Goal: Task Accomplishment & Management: Use online tool/utility

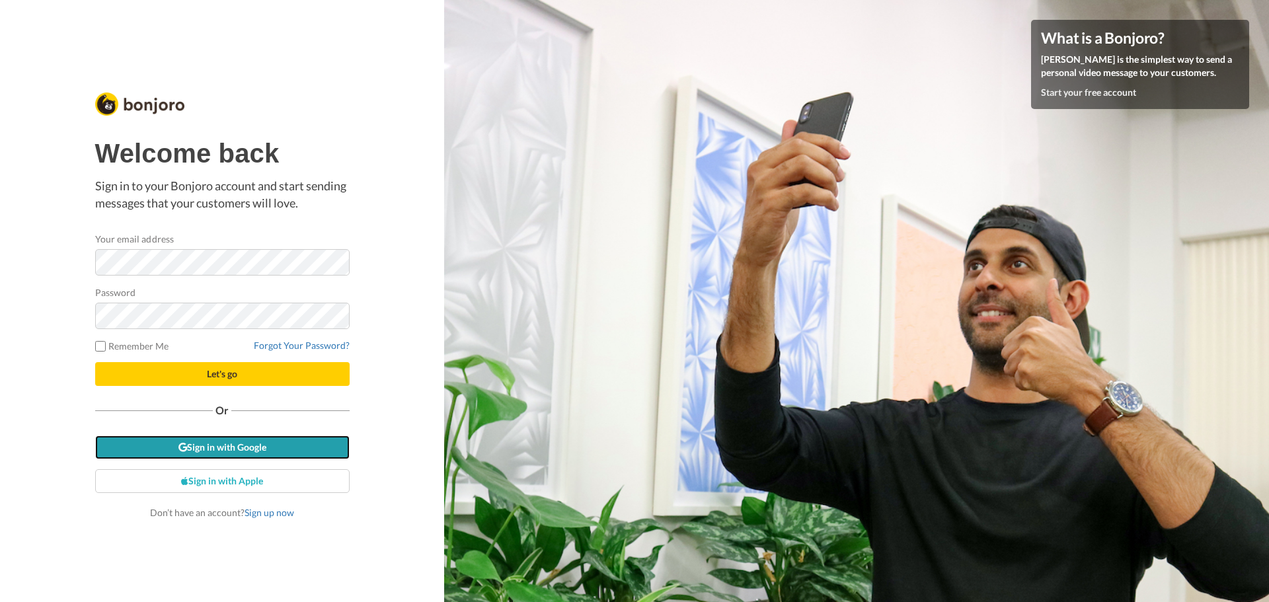
click at [224, 446] on link "Sign in with Google" at bounding box center [222, 448] width 254 height 24
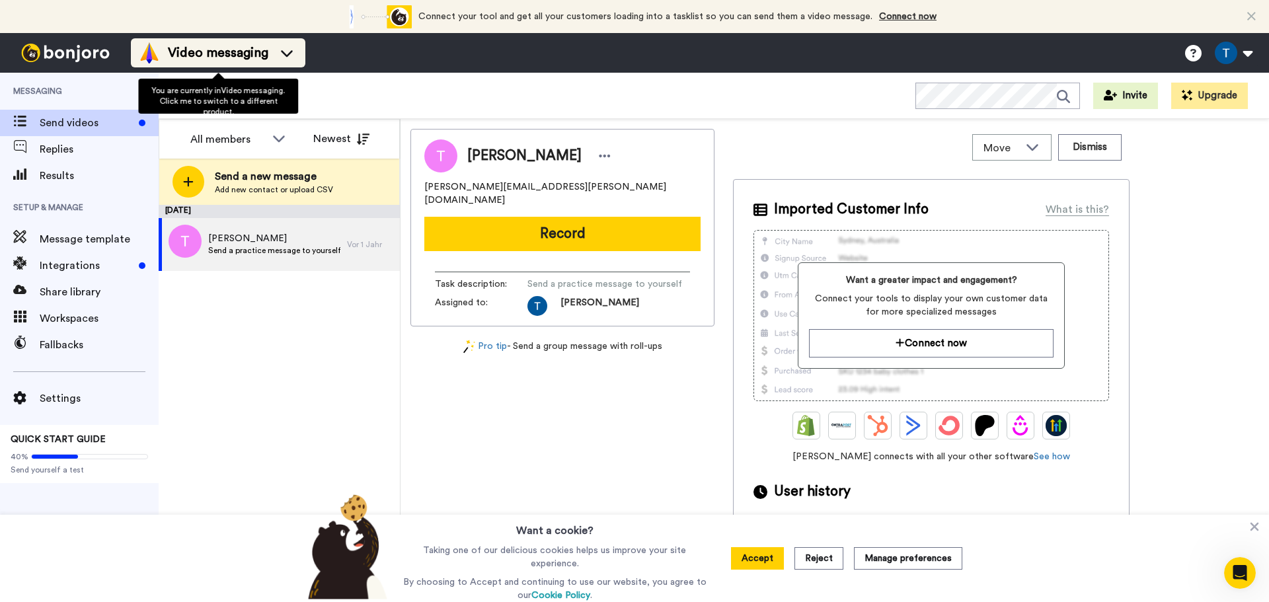
click at [286, 55] on icon at bounding box center [287, 53] width 12 height 7
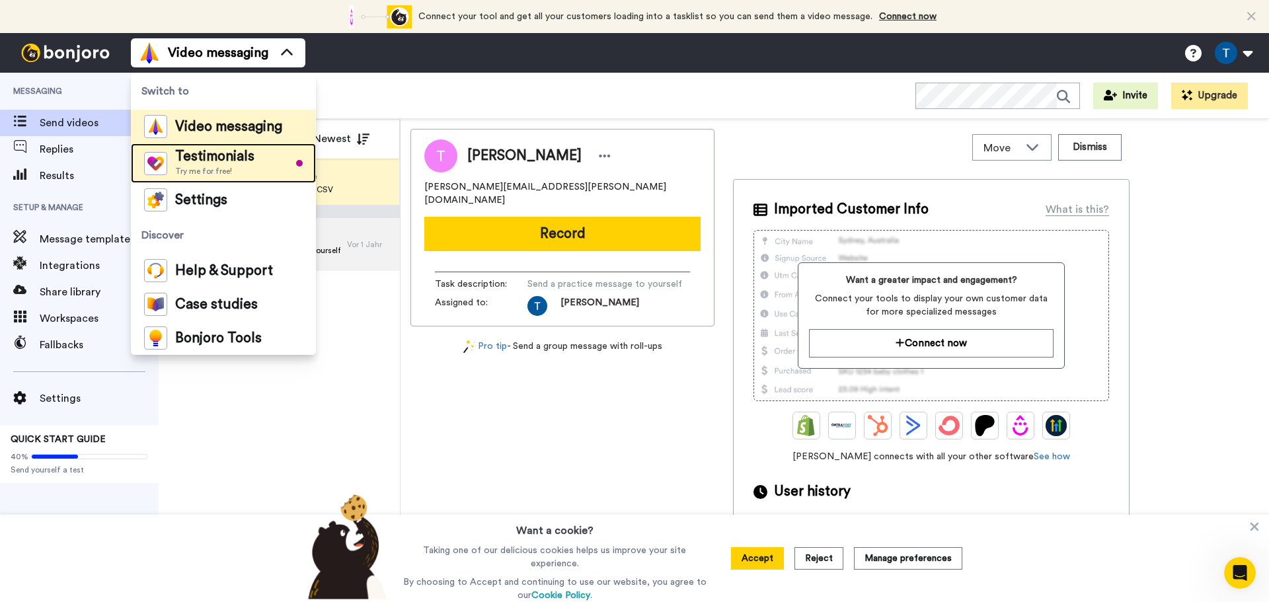
click at [251, 165] on div "Testimonials Try me for free!" at bounding box center [214, 163] width 79 height 26
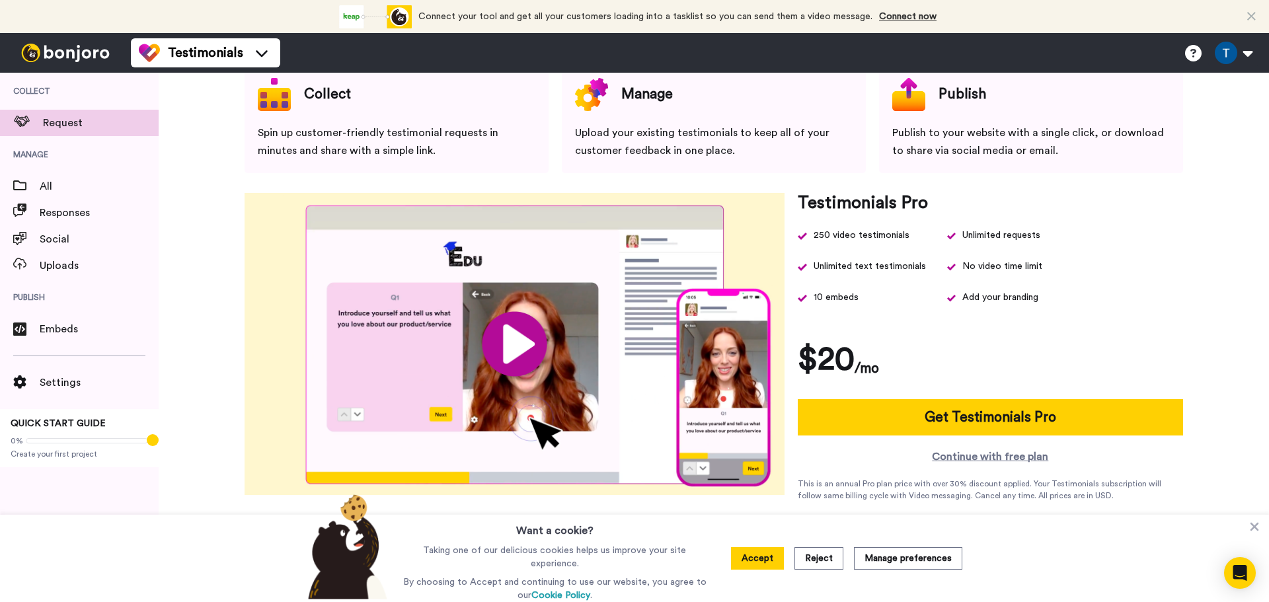
scroll to position [73, 0]
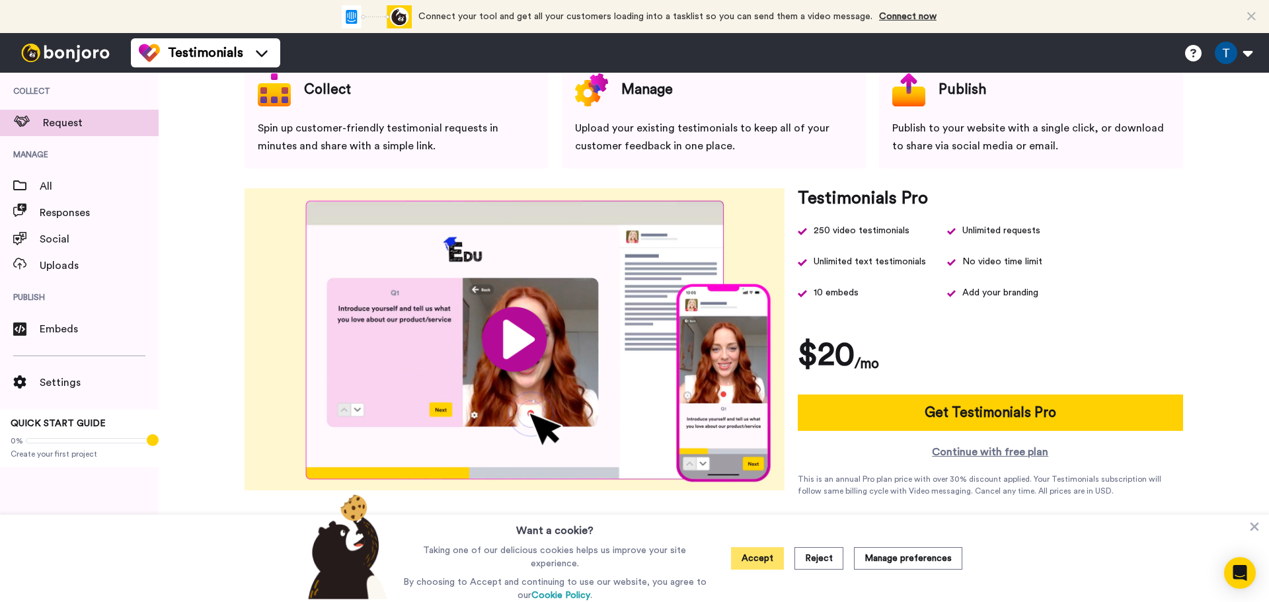
click at [770, 557] on button "Accept" at bounding box center [757, 558] width 53 height 22
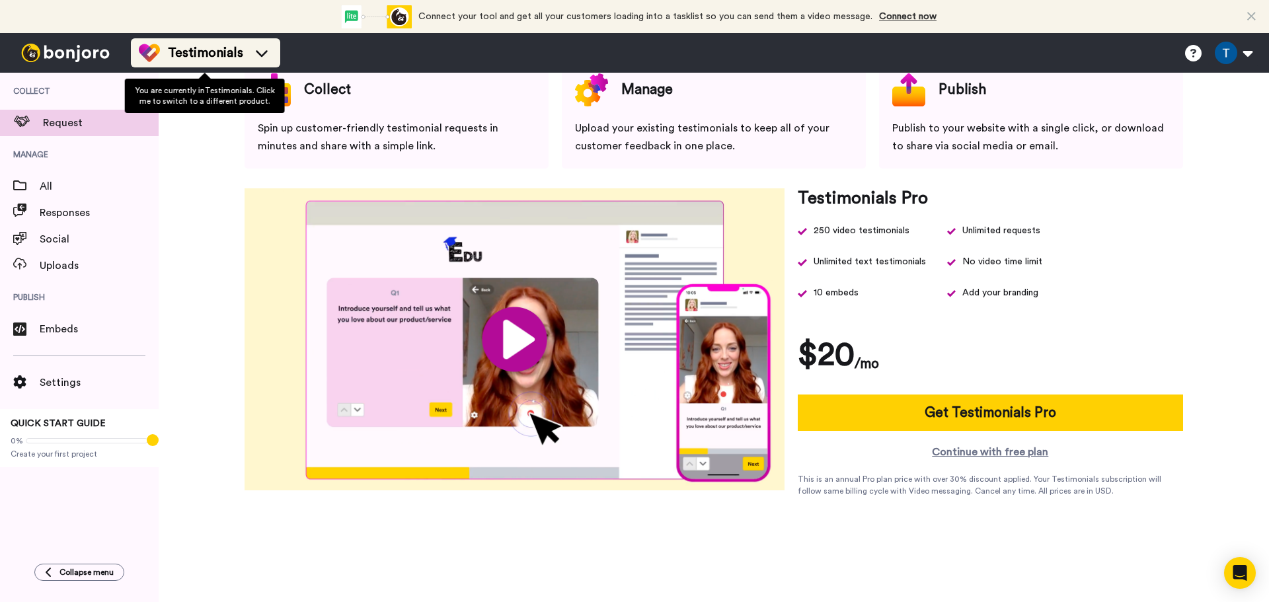
click at [261, 58] on icon at bounding box center [261, 52] width 21 height 13
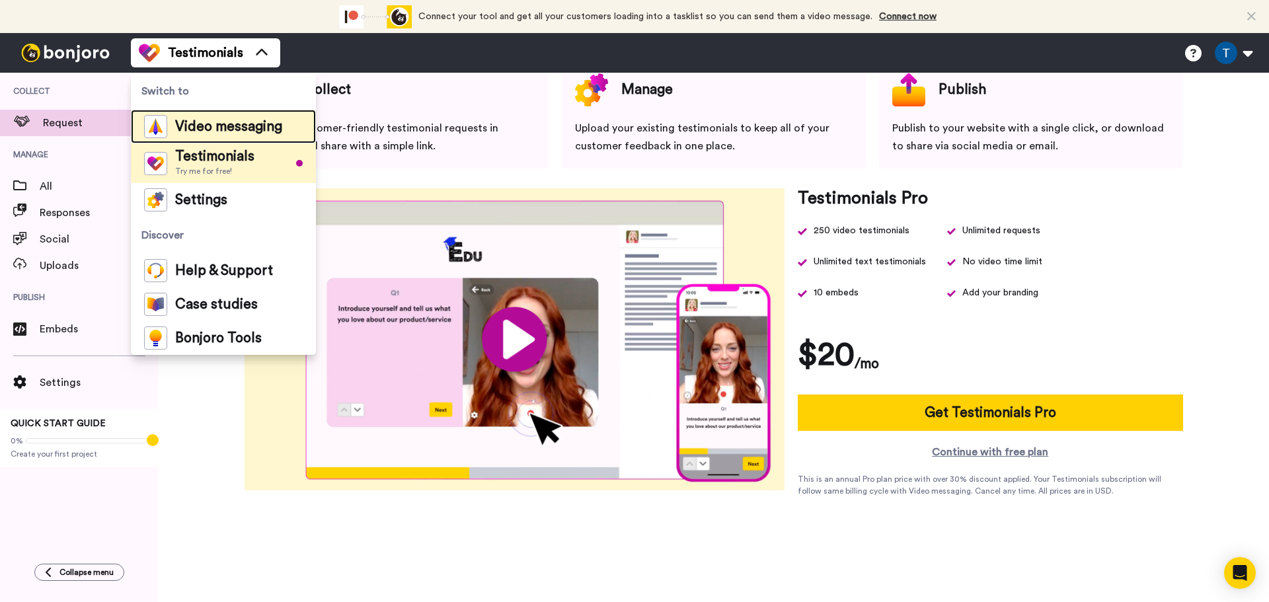
click at [235, 123] on span "Video messaging" at bounding box center [228, 126] width 107 height 13
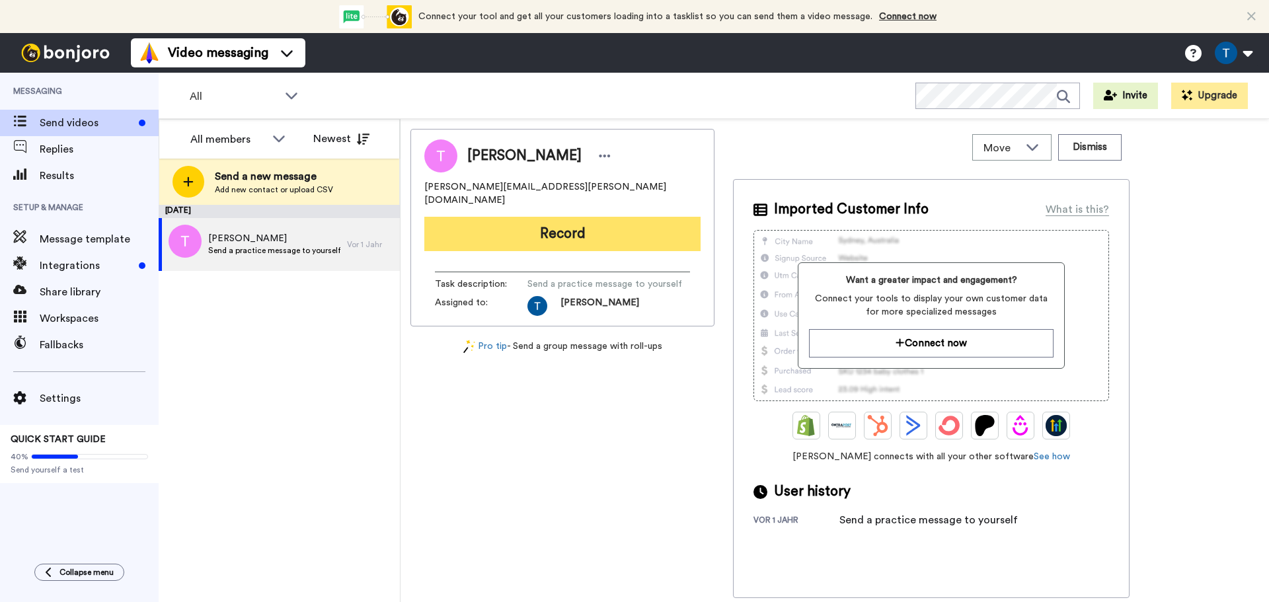
click at [555, 221] on button "Record" at bounding box center [562, 234] width 276 height 34
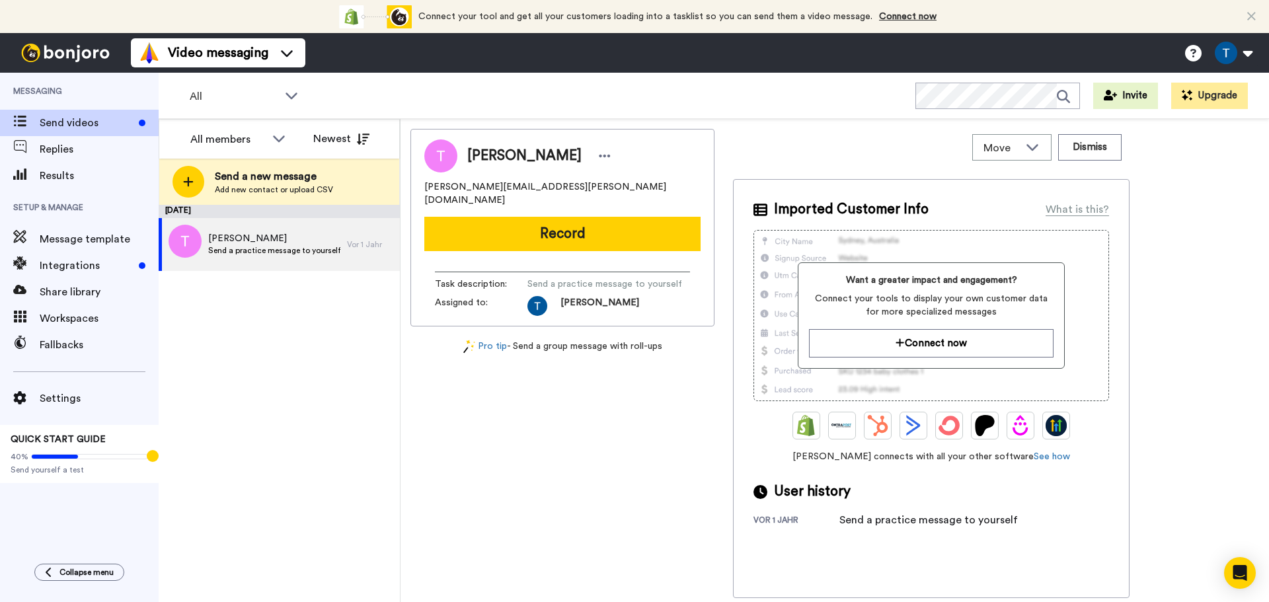
drag, startPoint x: 490, startPoint y: 219, endPoint x: 522, endPoint y: 219, distance: 32.4
click at [490, 219] on button "Record" at bounding box center [562, 234] width 276 height 34
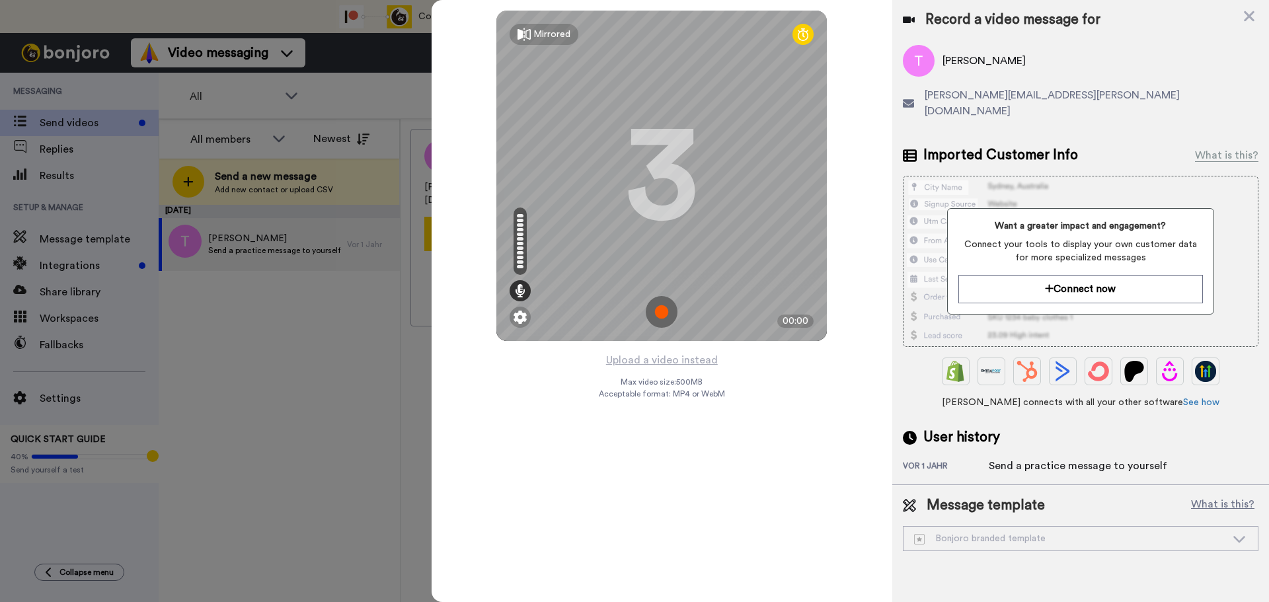
click at [658, 311] on img at bounding box center [662, 312] width 32 height 32
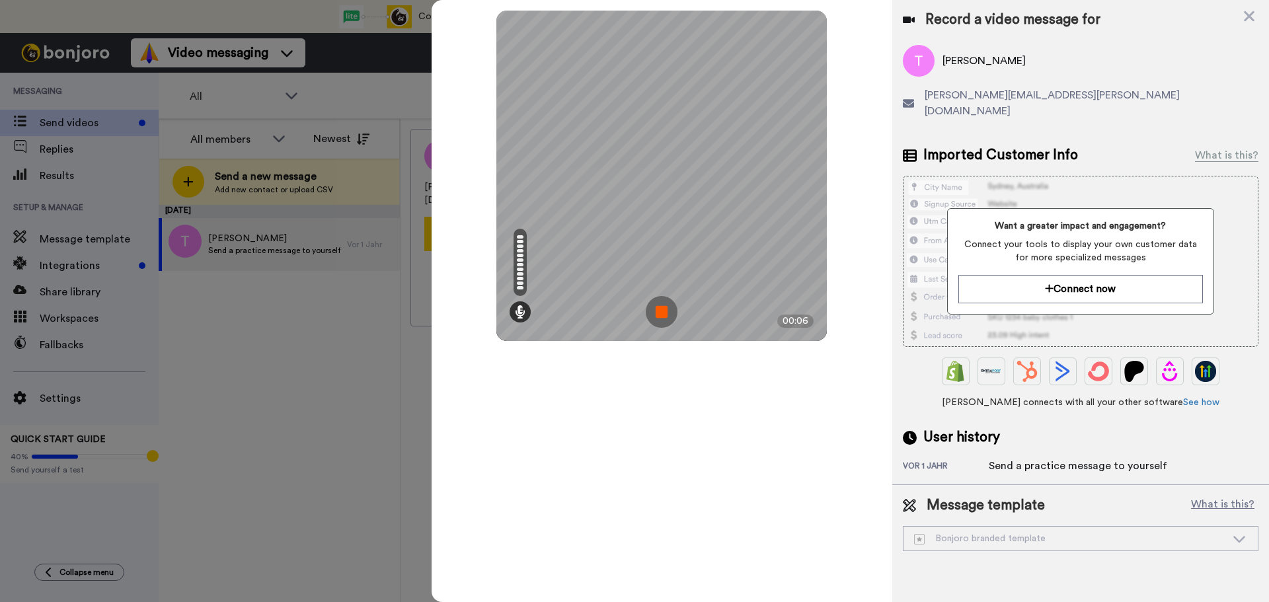
click at [667, 311] on img at bounding box center [662, 312] width 32 height 32
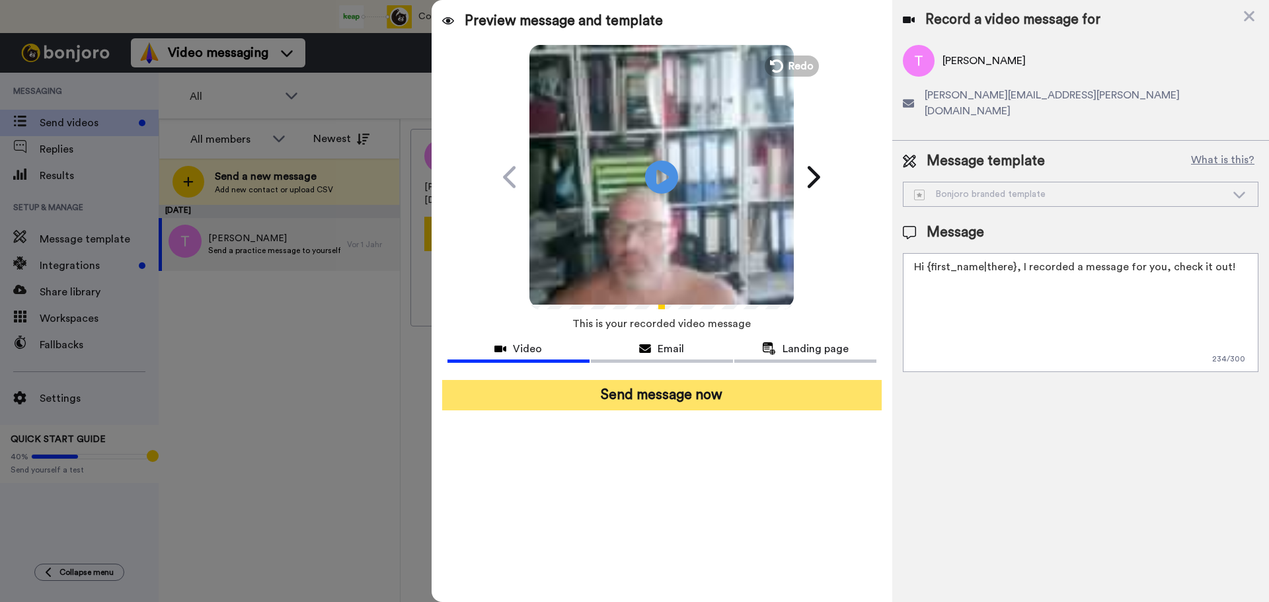
click at [708, 399] on button "Send message now" at bounding box center [662, 395] width 440 height 30
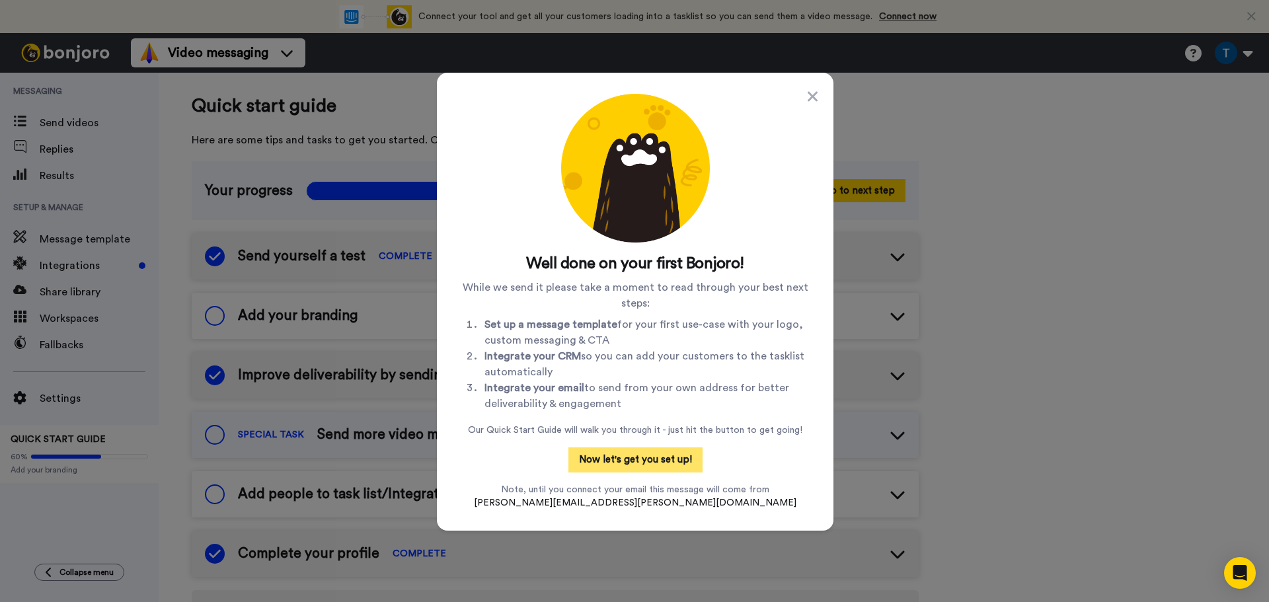
click at [638, 464] on button "Now let's get you set up!" at bounding box center [635, 459] width 134 height 25
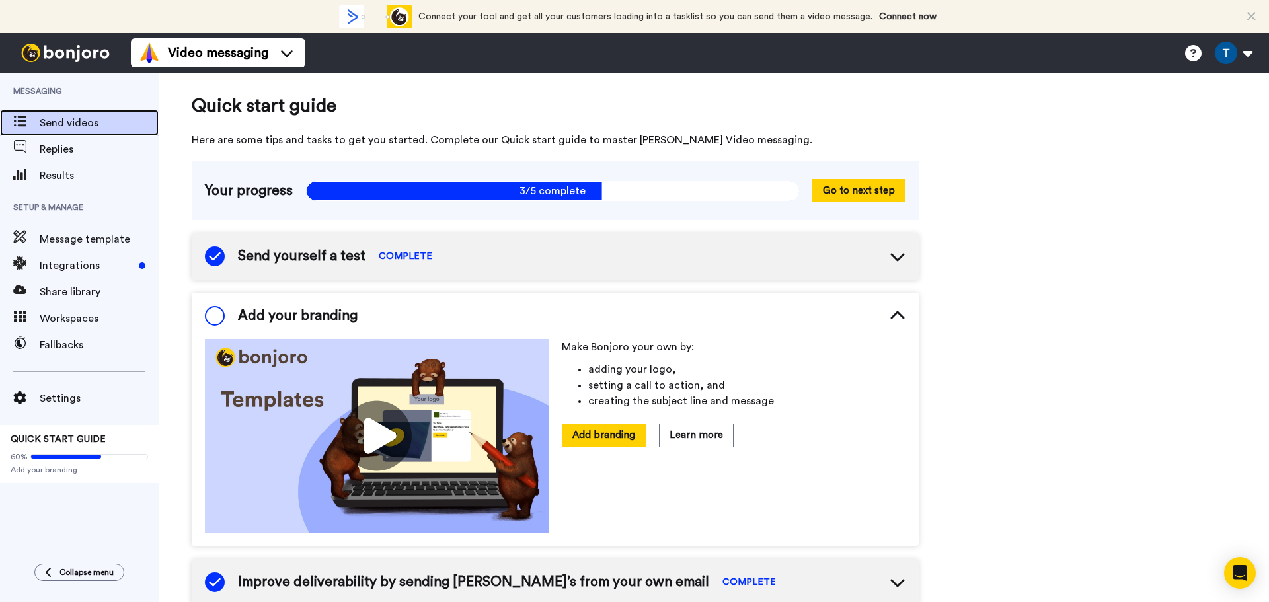
drag, startPoint x: 61, startPoint y: 116, endPoint x: 109, endPoint y: 131, distance: 50.6
click at [61, 116] on span "Send videos" at bounding box center [99, 123] width 119 height 16
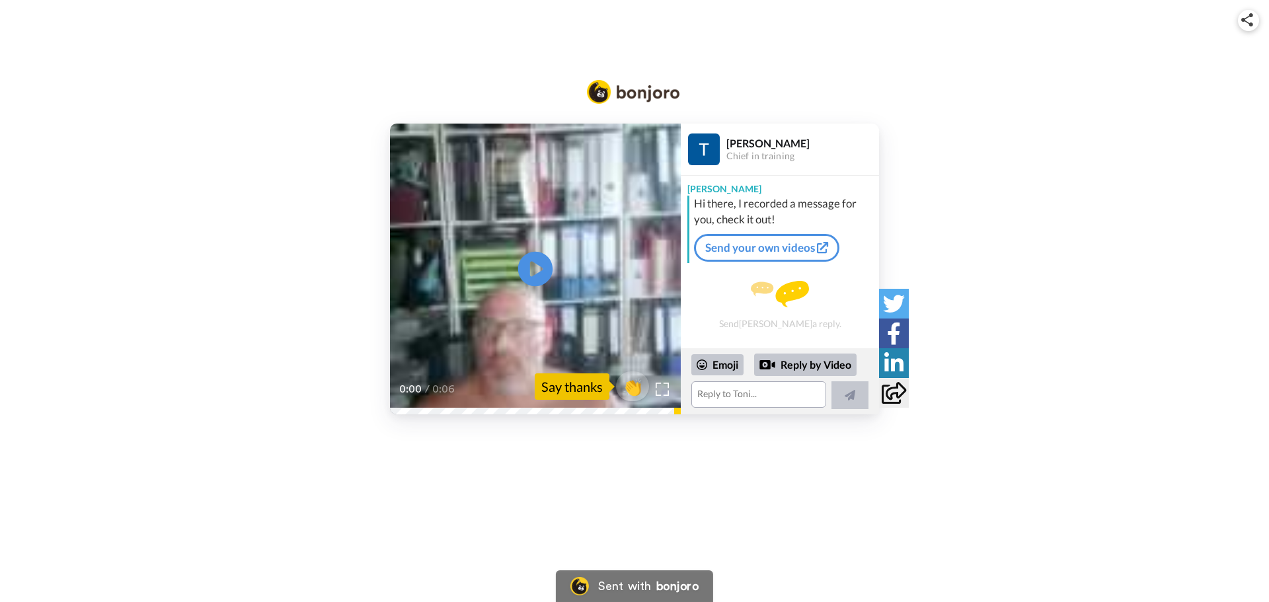
click at [537, 272] on icon "Play/Pause" at bounding box center [535, 269] width 35 height 63
click at [537, 223] on video at bounding box center [535, 269] width 291 height 291
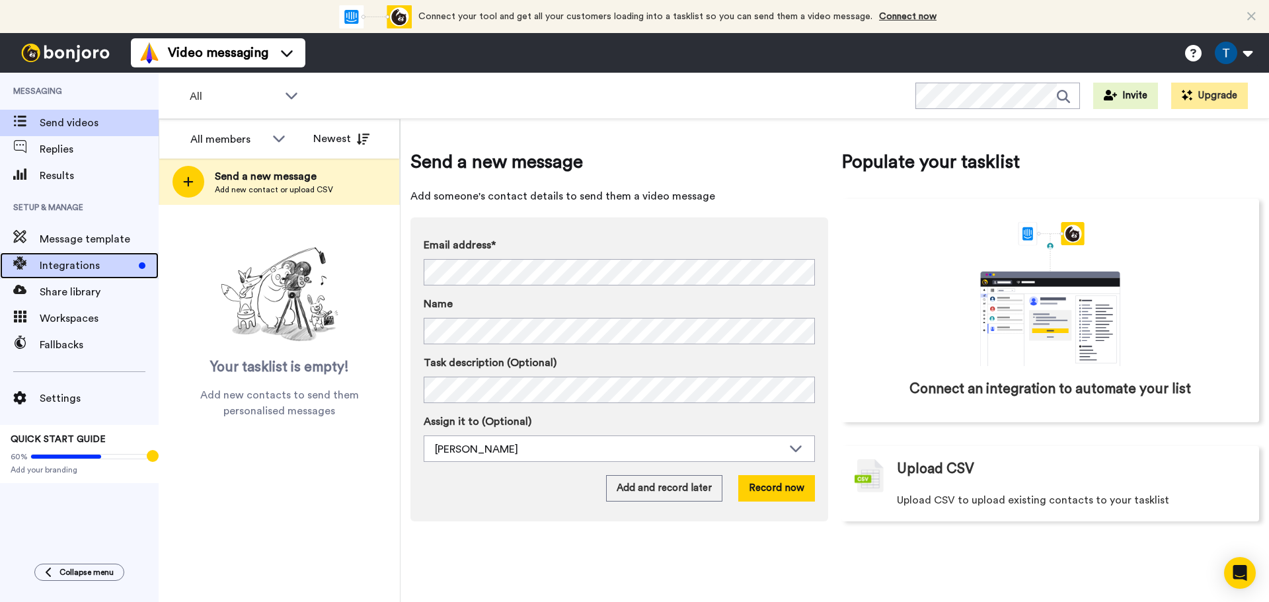
click at [66, 270] on span "Integrations" at bounding box center [87, 266] width 94 height 16
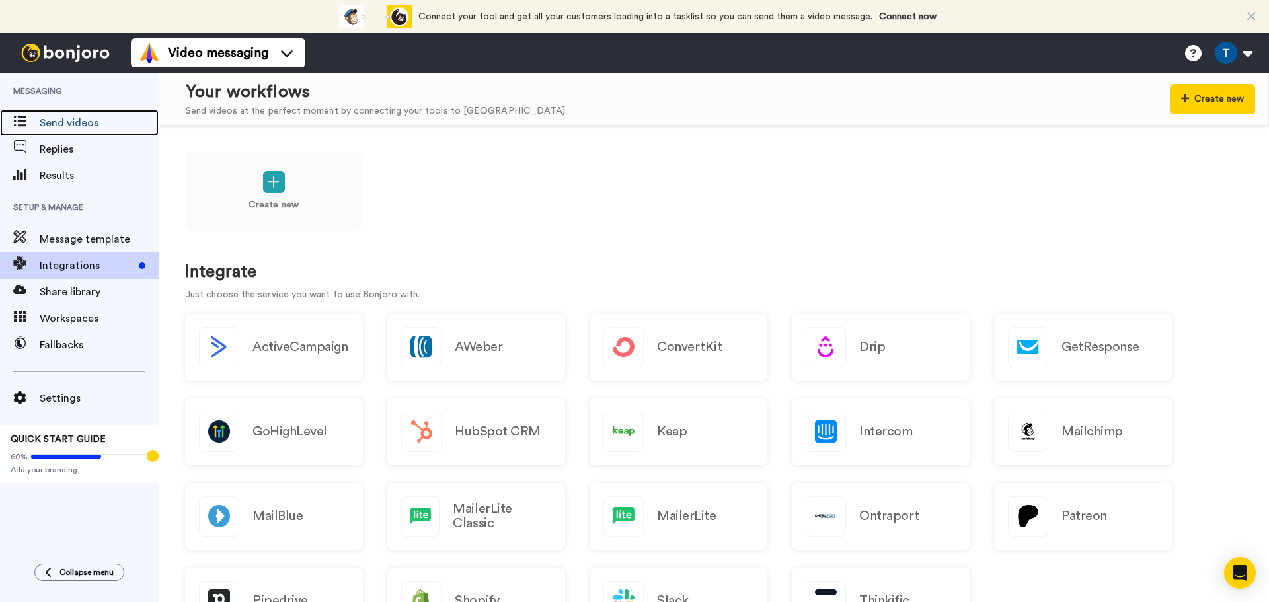
drag, startPoint x: 76, startPoint y: 119, endPoint x: 213, endPoint y: 128, distance: 137.1
click at [76, 119] on span "Send videos" at bounding box center [99, 123] width 119 height 16
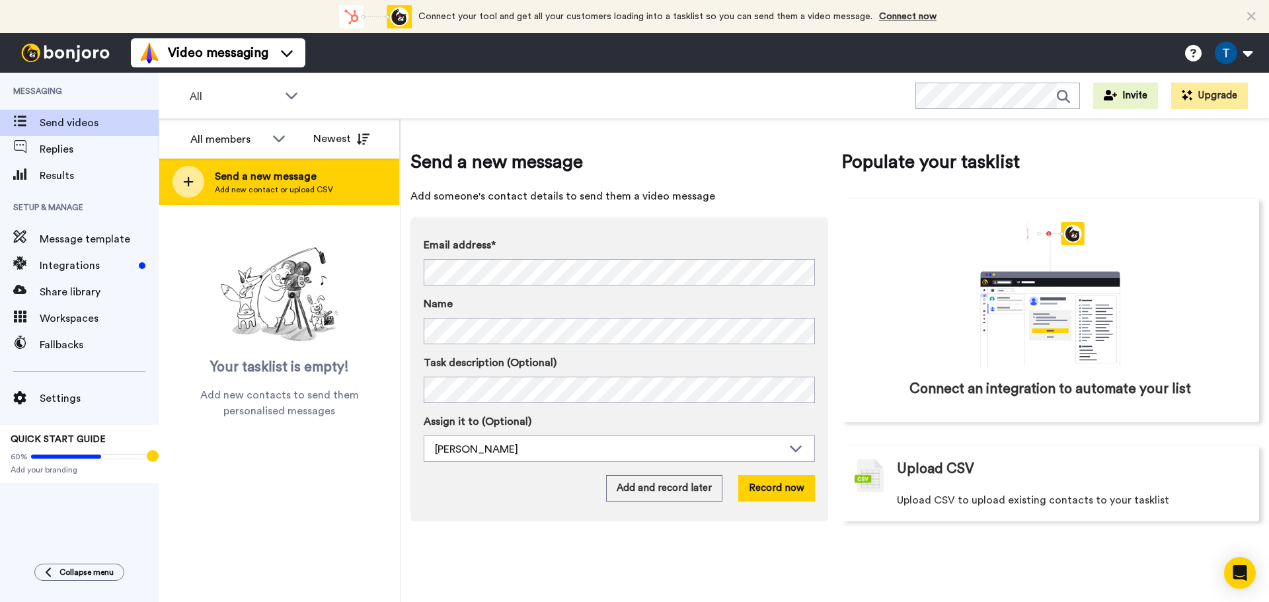
click at [262, 182] on span "Send a new message" at bounding box center [274, 177] width 118 height 16
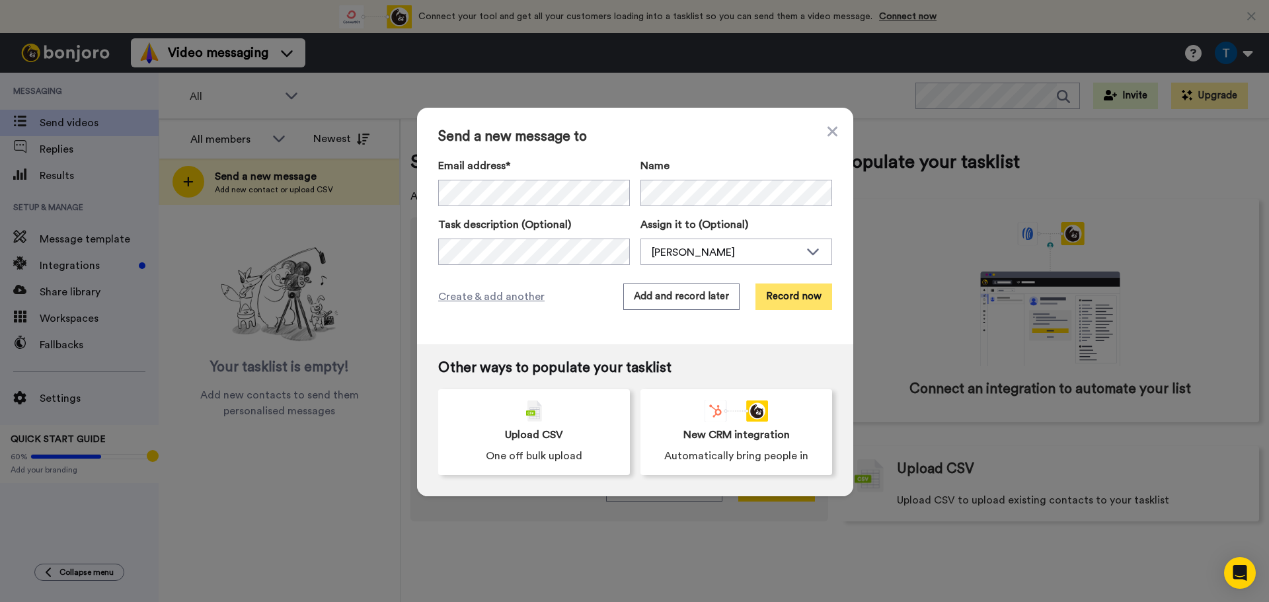
click at [785, 294] on button "Record now" at bounding box center [794, 297] width 77 height 26
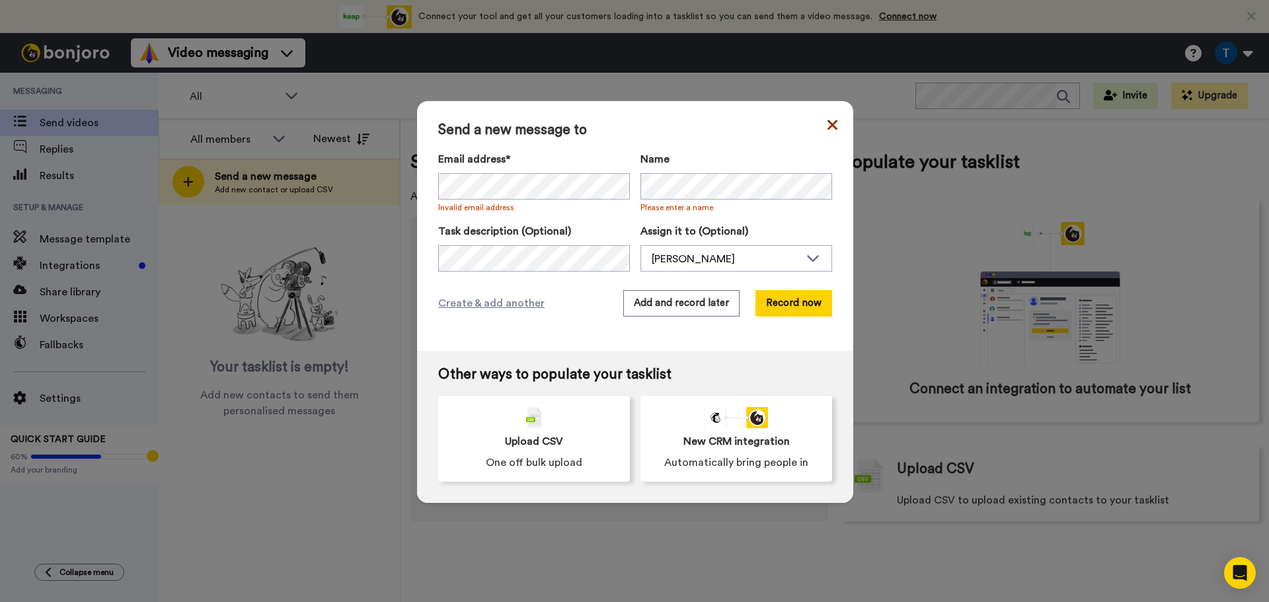
click at [828, 125] on icon at bounding box center [833, 125] width 10 height 16
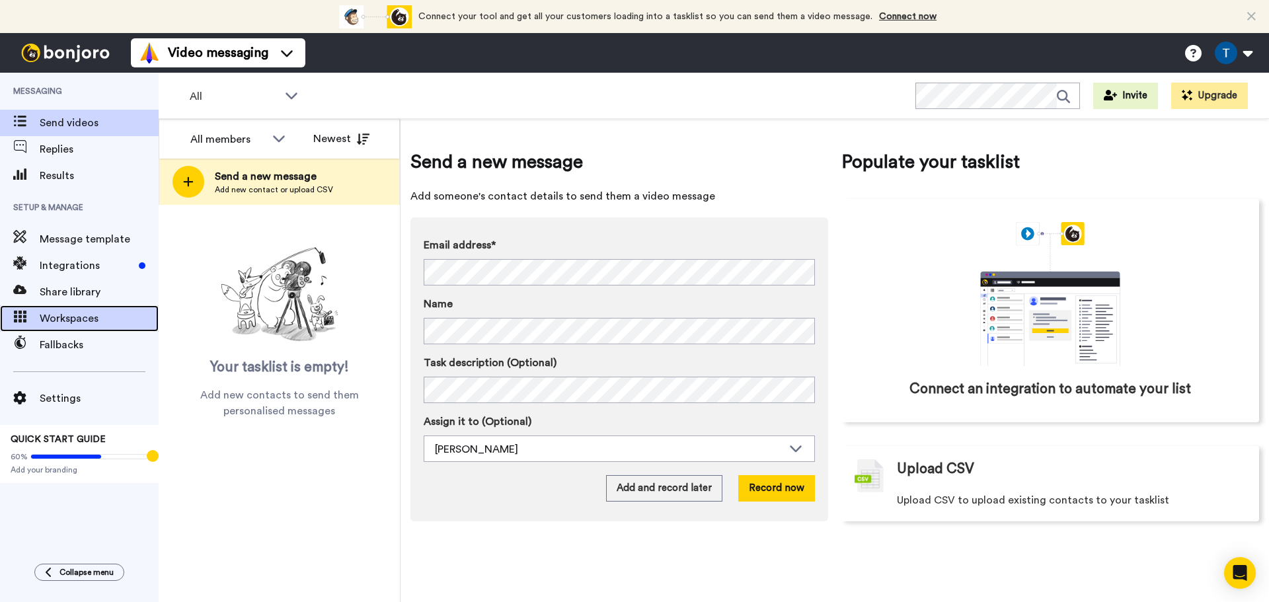
click at [61, 306] on div "Workspaces" at bounding box center [79, 318] width 159 height 26
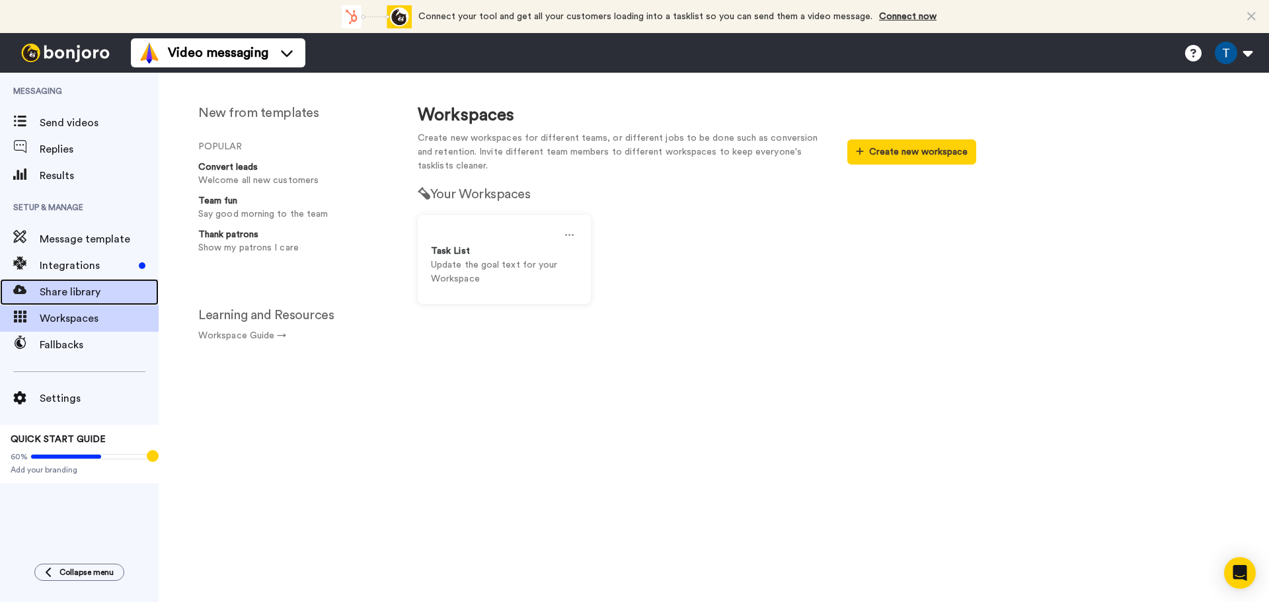
click at [61, 297] on span "Share library" at bounding box center [99, 292] width 119 height 16
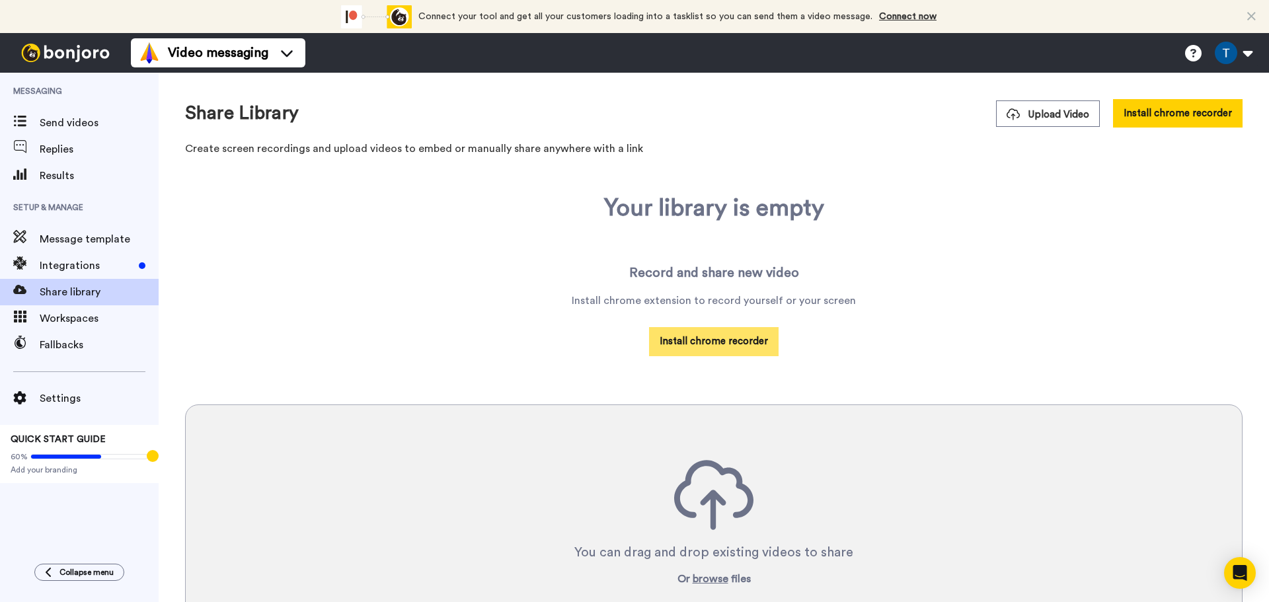
click at [711, 341] on button "Install chrome recorder" at bounding box center [714, 341] width 130 height 28
